Goal: Navigation & Orientation: Find specific page/section

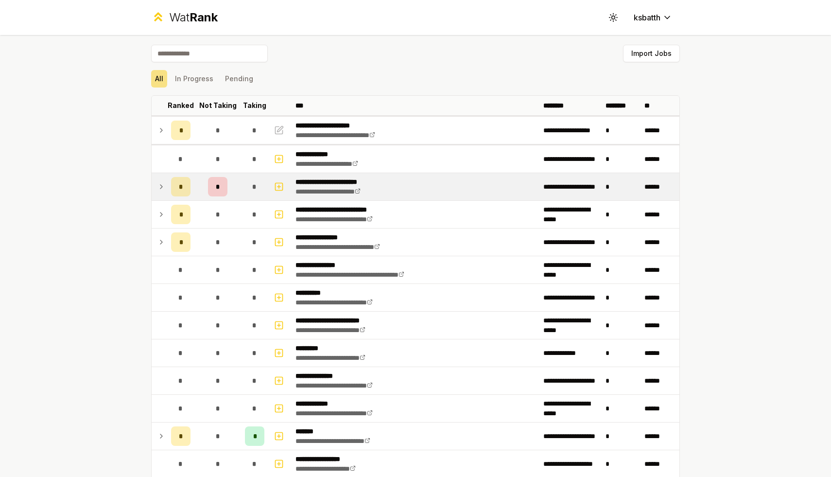
click at [164, 185] on icon at bounding box center [161, 187] width 8 height 12
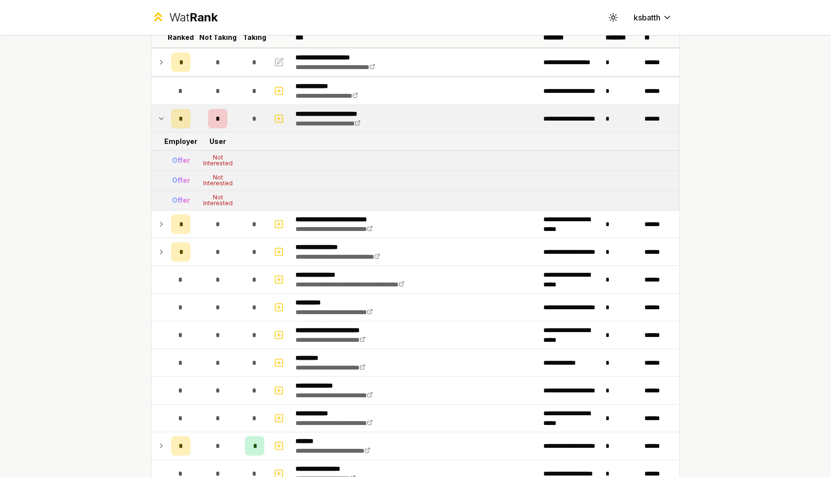
scroll to position [69, 0]
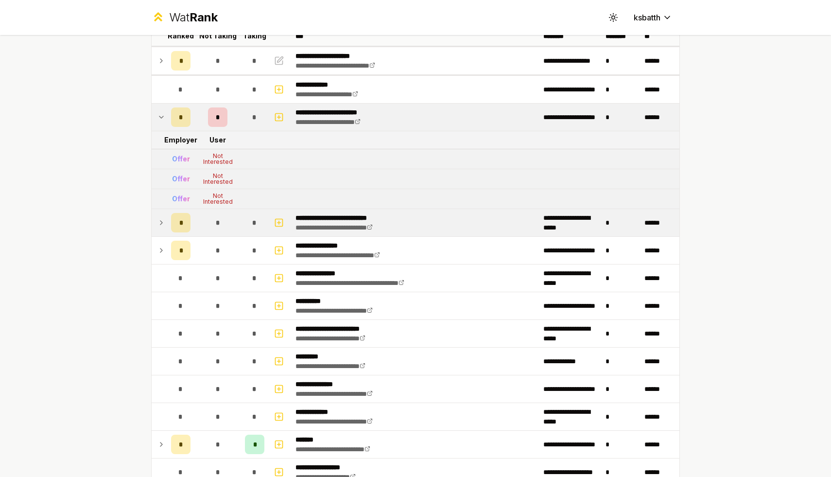
click at [168, 219] on td "*" at bounding box center [180, 222] width 27 height 27
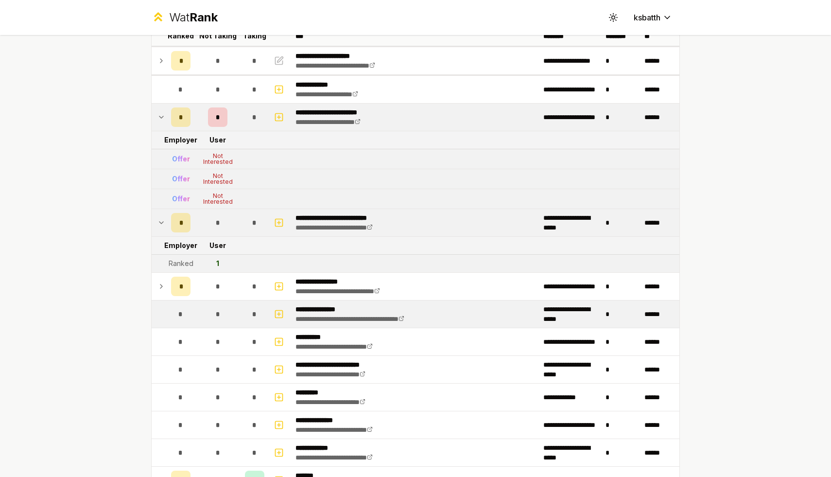
scroll to position [105, 0]
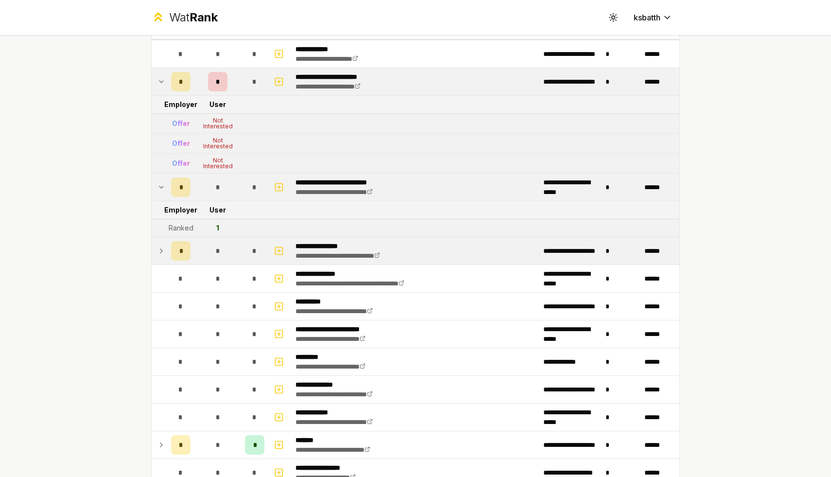
click at [163, 247] on icon at bounding box center [161, 251] width 8 height 12
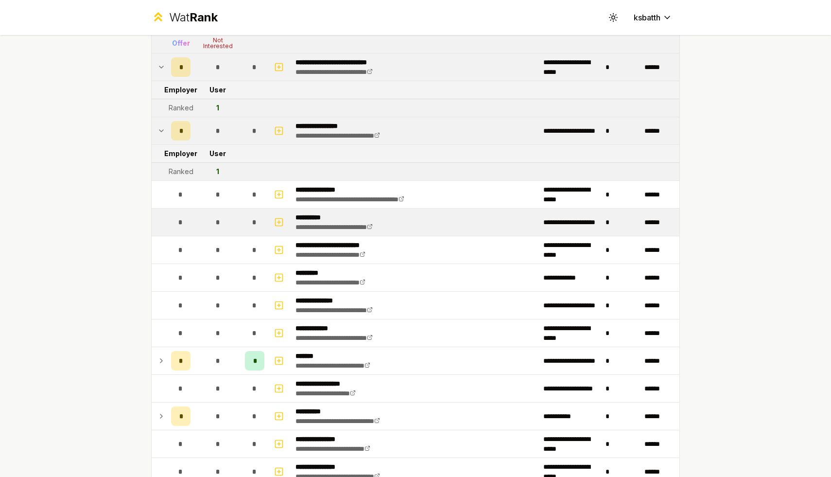
scroll to position [226, 0]
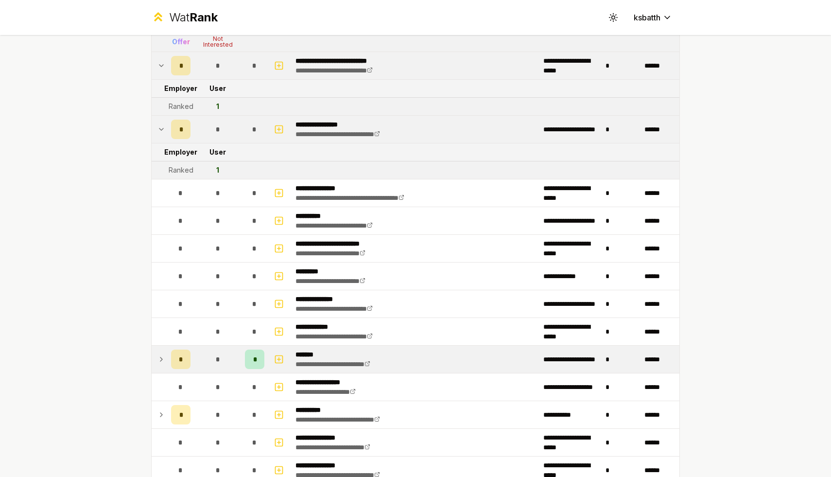
click at [164, 360] on icon at bounding box center [161, 359] width 8 height 12
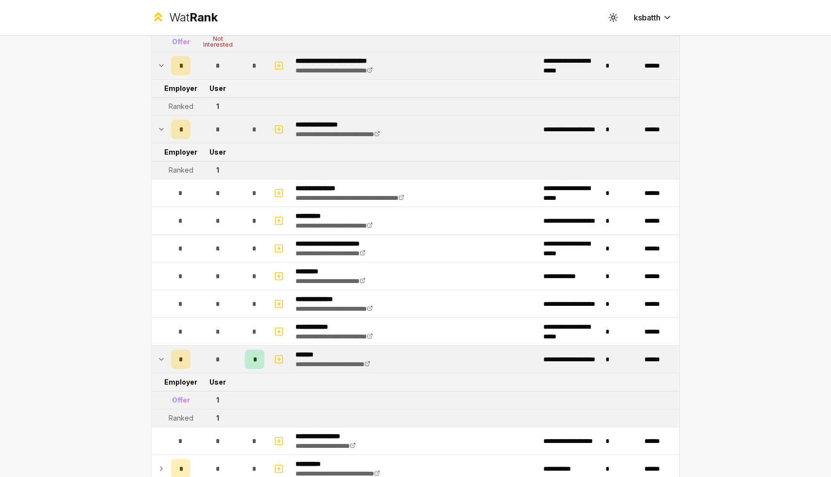
scroll to position [342, 0]
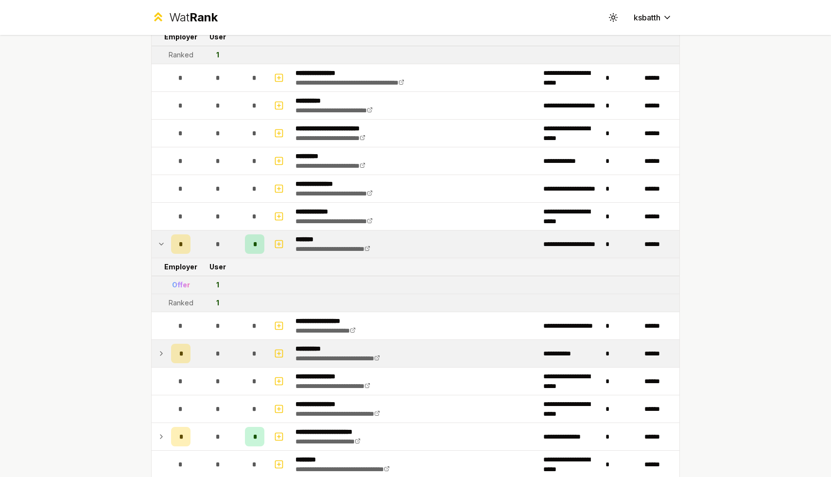
click at [161, 343] on td at bounding box center [160, 353] width 16 height 27
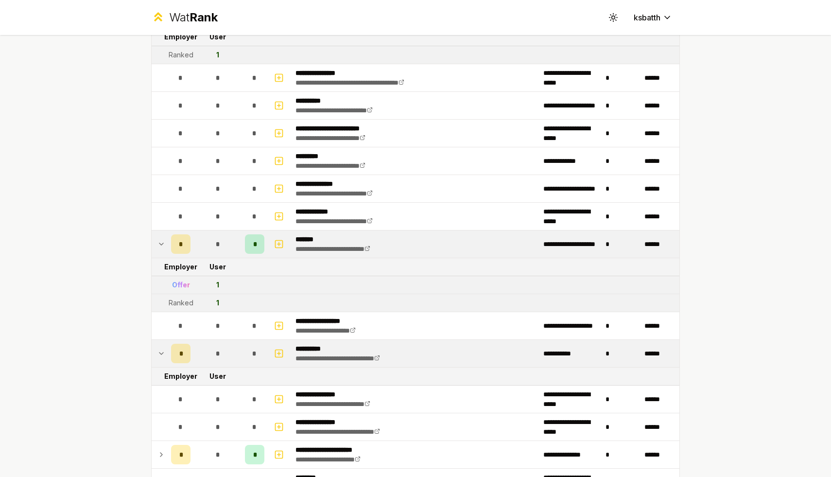
scroll to position [470, 0]
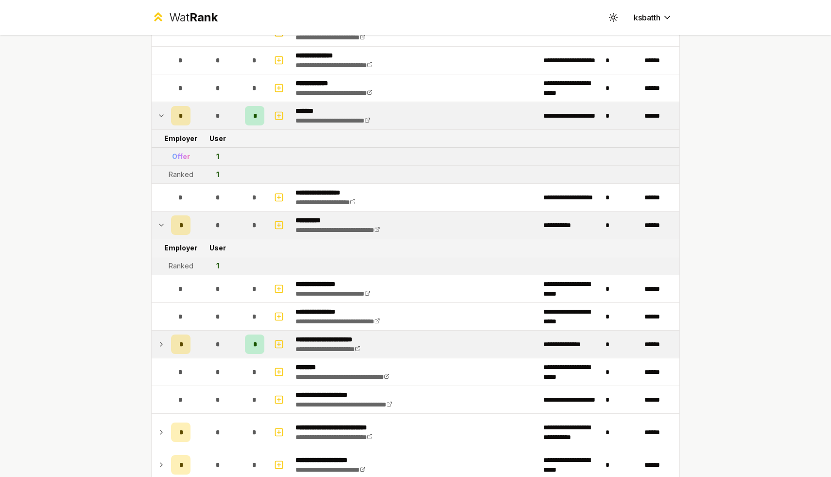
click at [164, 337] on td at bounding box center [160, 343] width 16 height 27
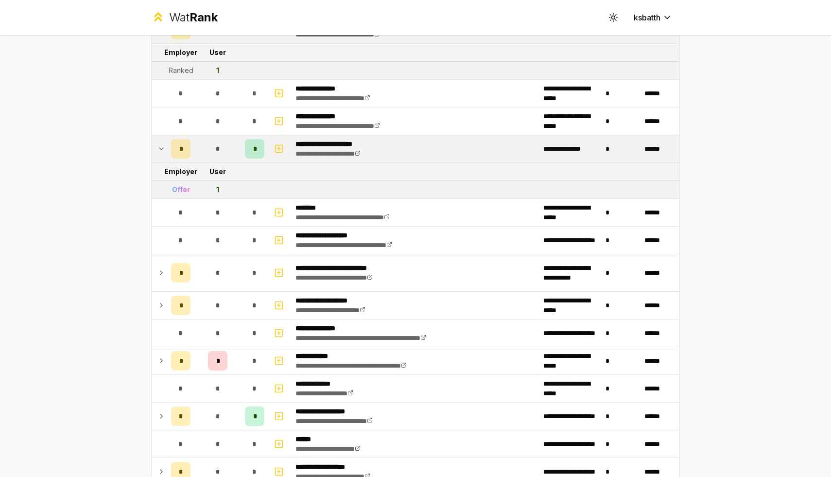
scroll to position [680, 0]
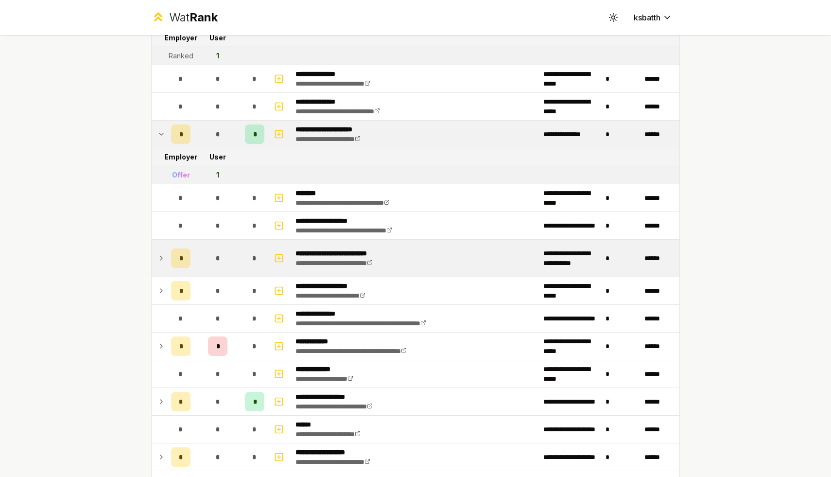
click at [161, 267] on td at bounding box center [160, 257] width 16 height 37
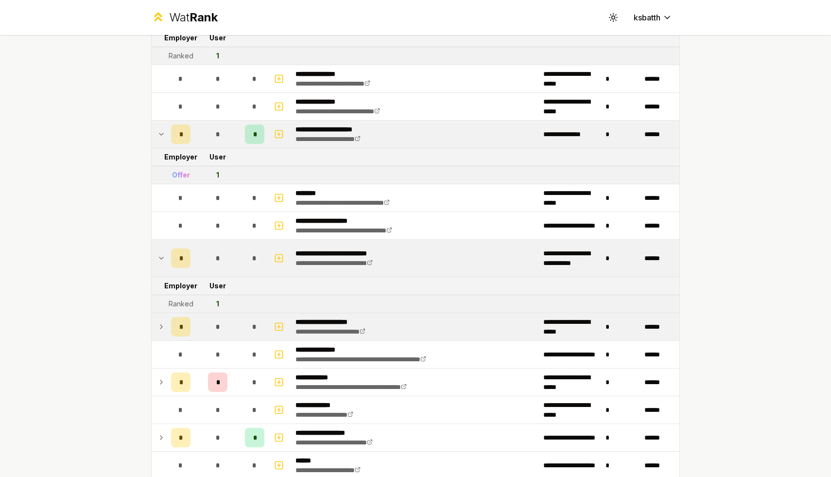
click at [162, 327] on icon at bounding box center [161, 327] width 8 height 12
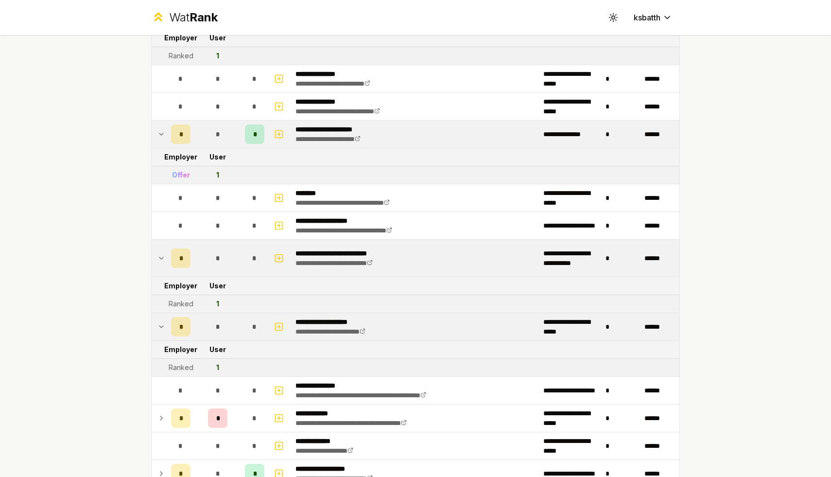
scroll to position [766, 0]
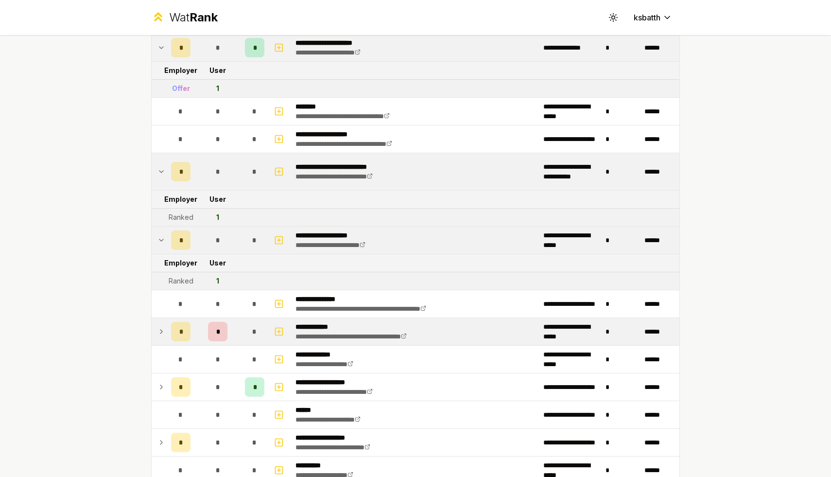
click at [168, 330] on td "*" at bounding box center [180, 331] width 27 height 27
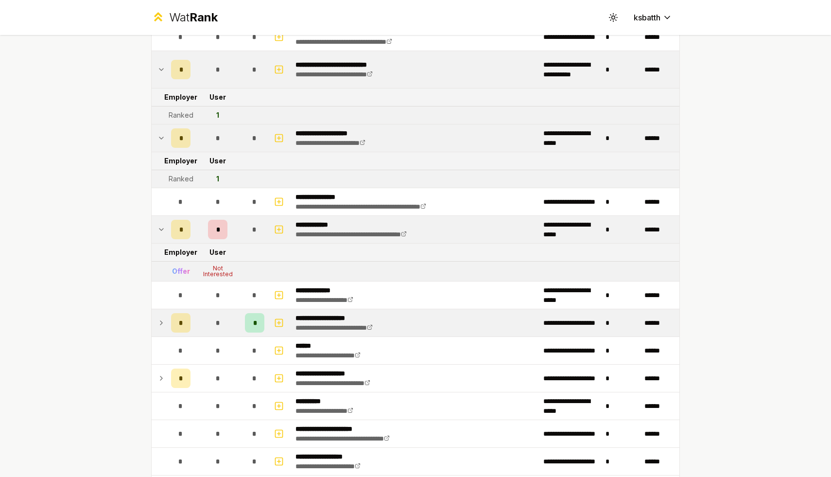
click at [167, 325] on td at bounding box center [160, 322] width 16 height 27
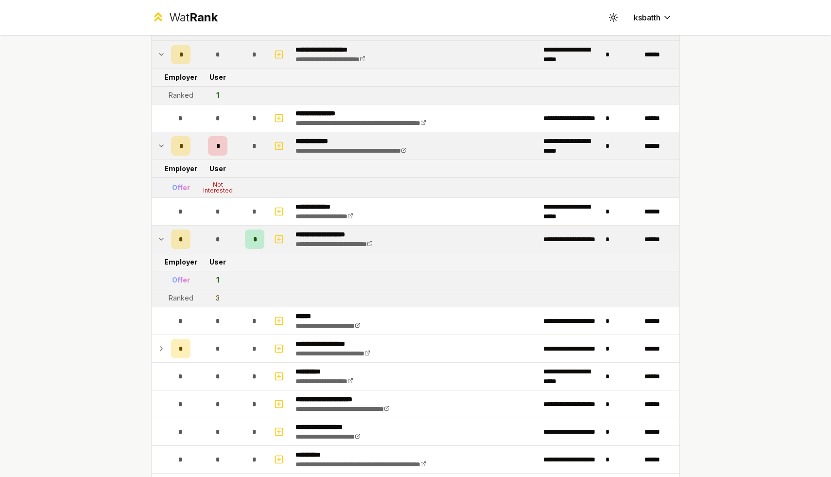
scroll to position [965, 0]
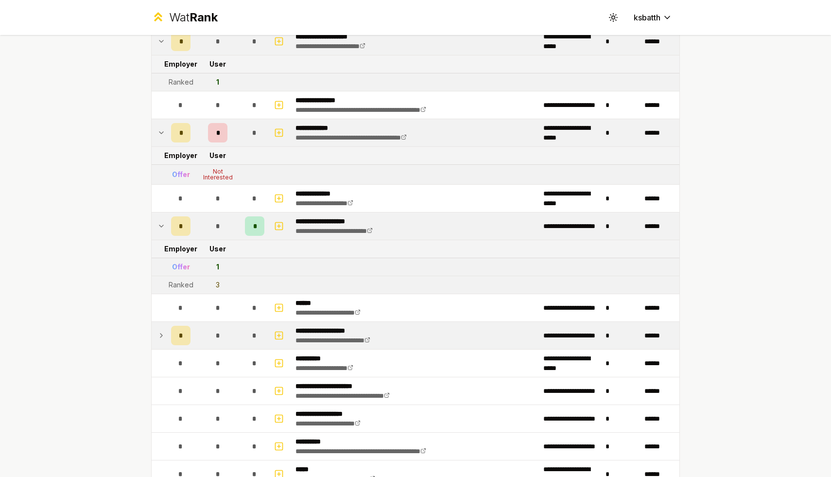
click at [167, 341] on td "*" at bounding box center [180, 335] width 27 height 27
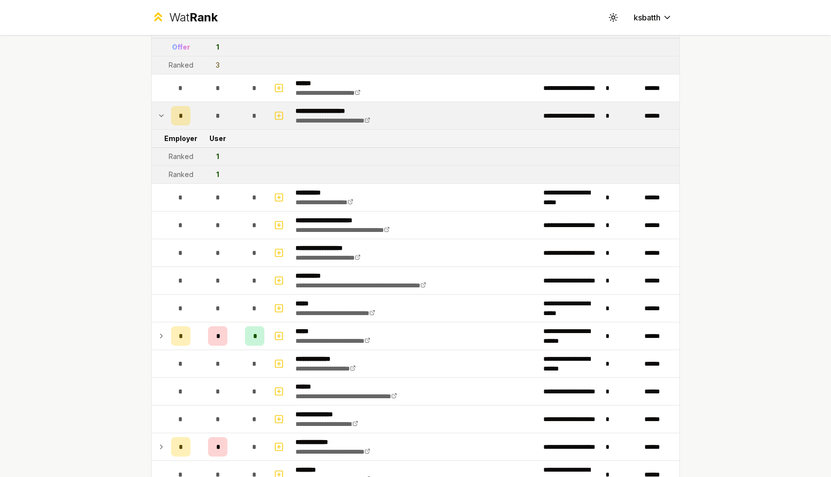
click at [167, 341] on td "*" at bounding box center [180, 335] width 27 height 27
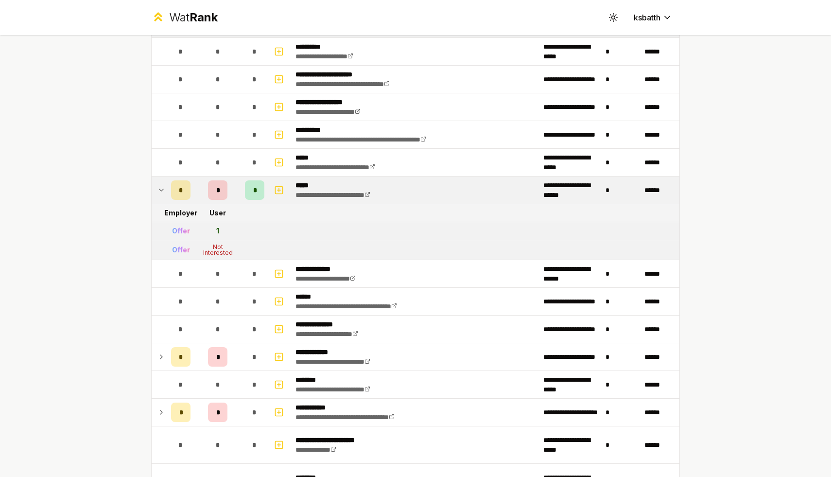
scroll to position [1331, 0]
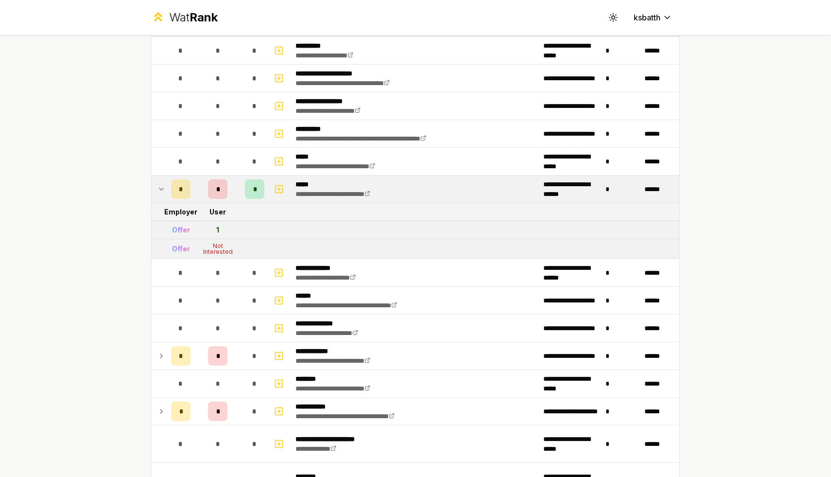
click at [167, 341] on td "*" at bounding box center [180, 327] width 27 height 27
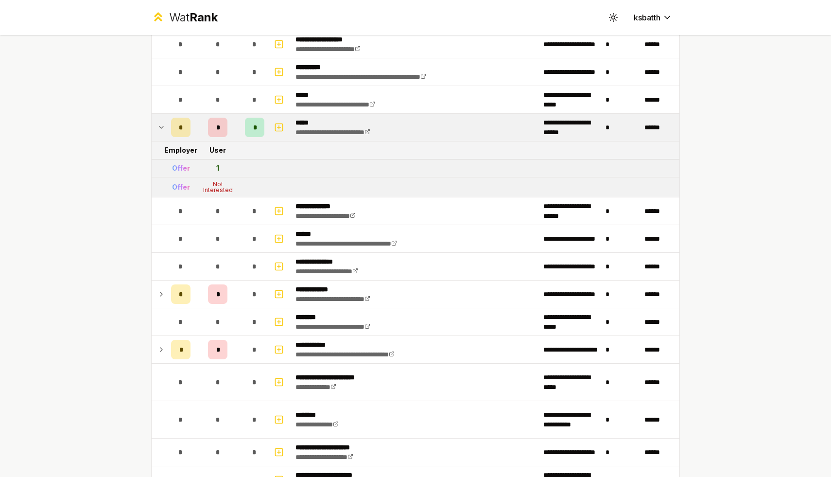
scroll to position [1393, 0]
click at [167, 341] on td "*" at bounding box center [180, 349] width 27 height 27
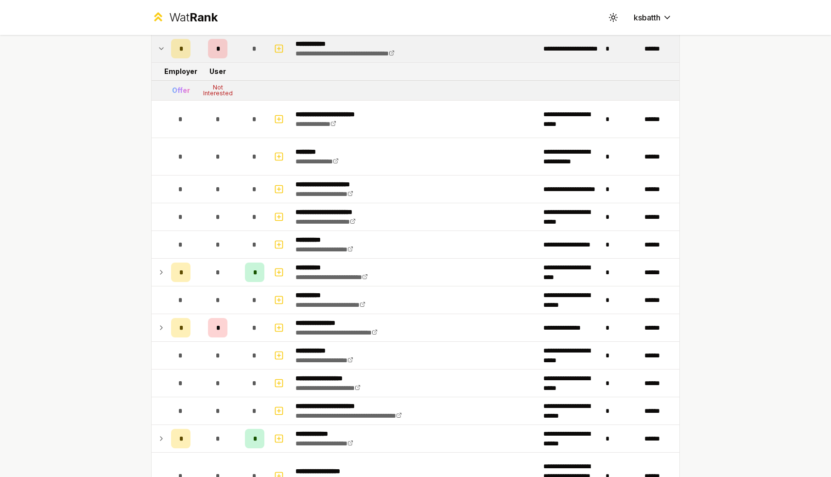
scroll to position [1694, 0]
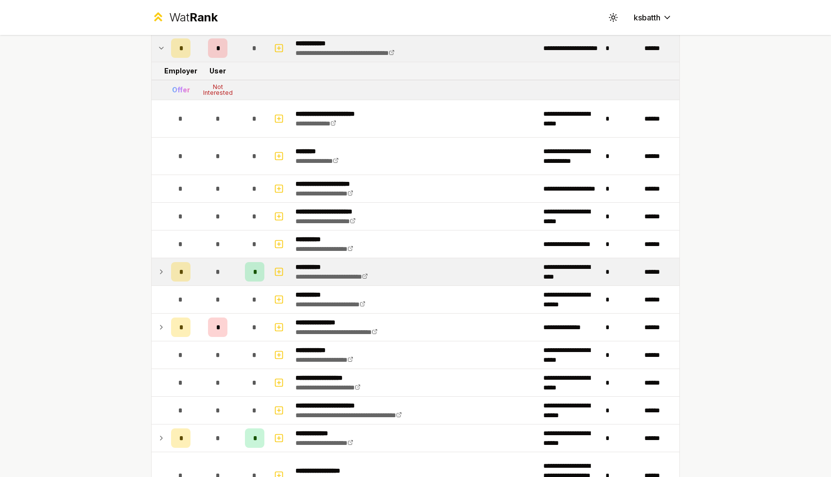
click at [172, 271] on div "*" at bounding box center [180, 271] width 19 height 19
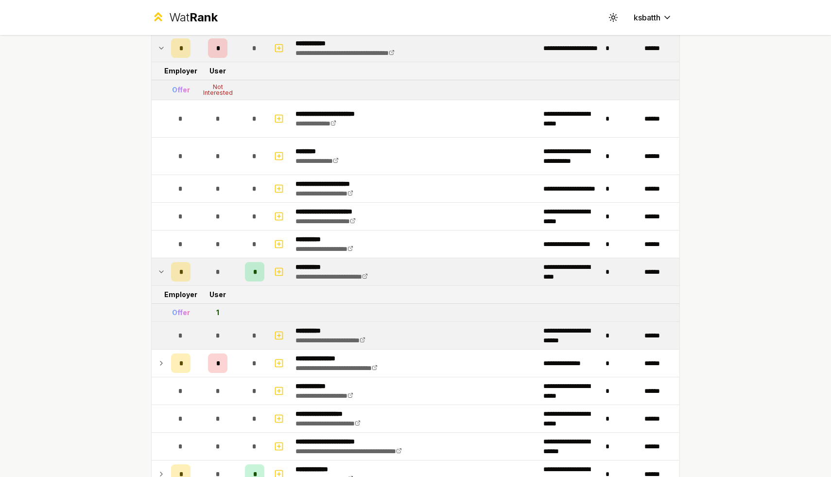
scroll to position [1727, 0]
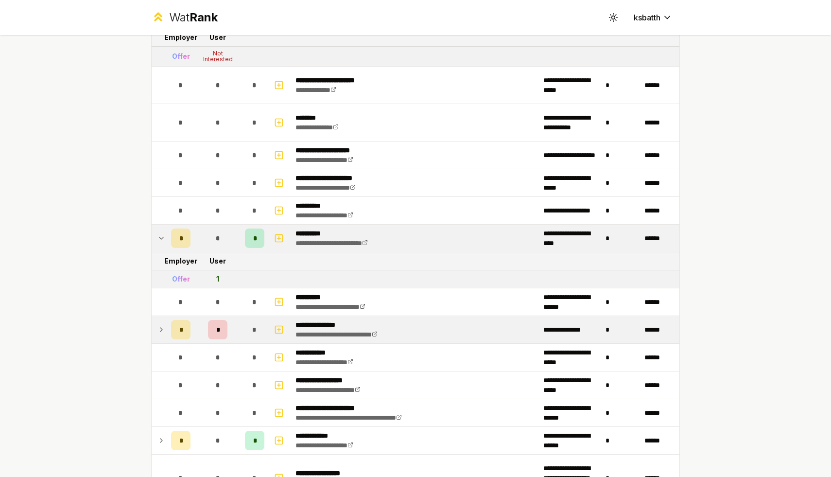
click at [159, 324] on icon at bounding box center [161, 330] width 8 height 12
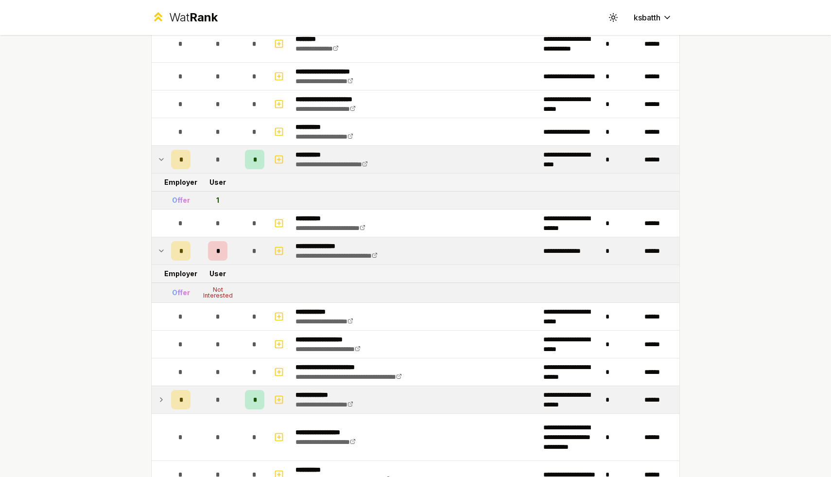
click at [171, 389] on td "*" at bounding box center [180, 399] width 27 height 27
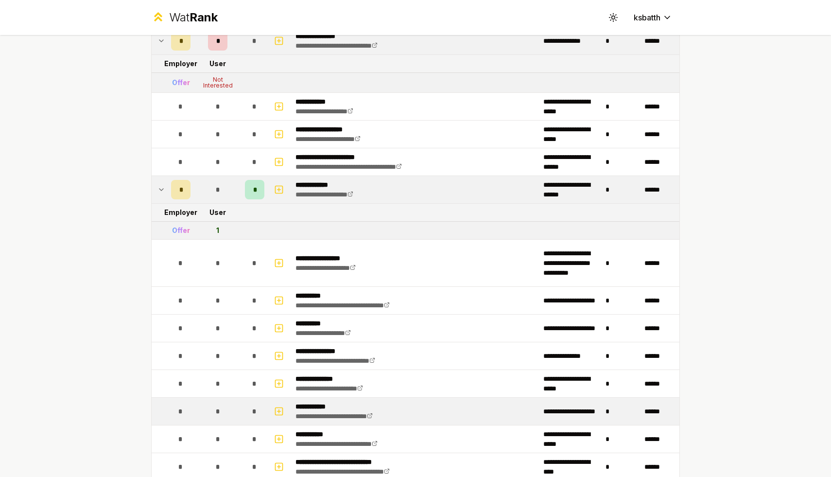
scroll to position [2228, 0]
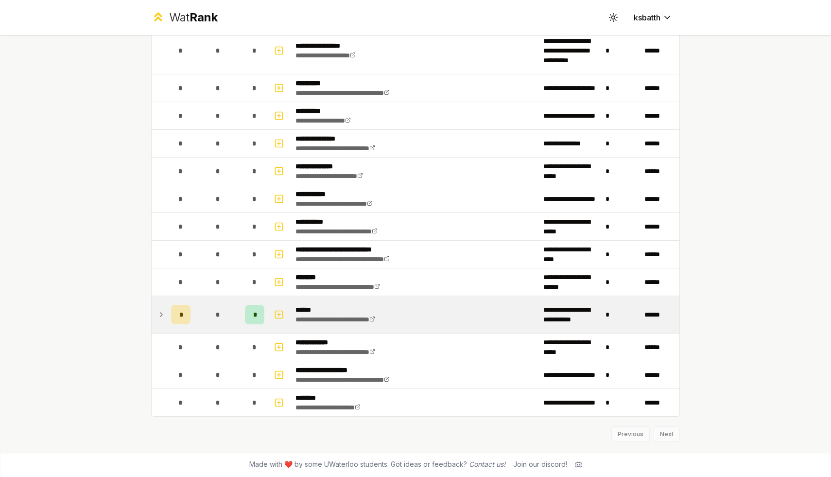
click at [175, 314] on div "*" at bounding box center [180, 314] width 19 height 19
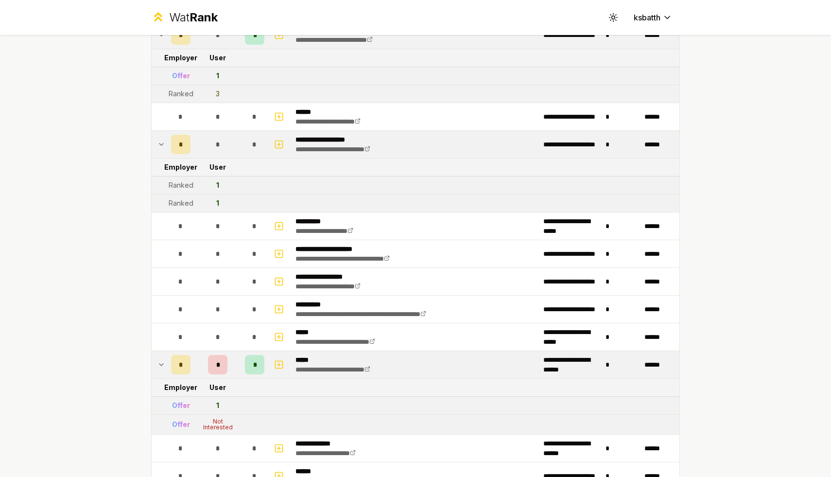
scroll to position [1157, 0]
